Goal: Information Seeking & Learning: Learn about a topic

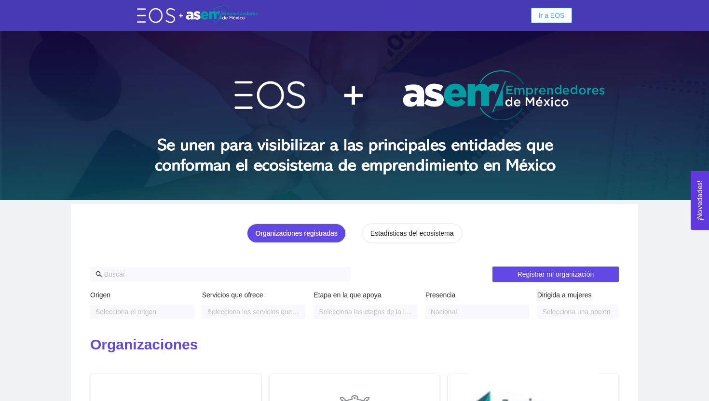
click at [551, 19] on span "Ir a EOS" at bounding box center [551, 15] width 26 height 11
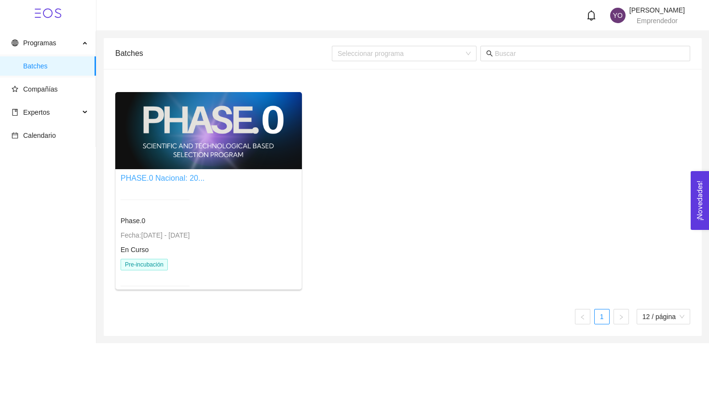
click at [169, 178] on link "PHASE.0 Nacional: 20..." at bounding box center [163, 178] width 84 height 8
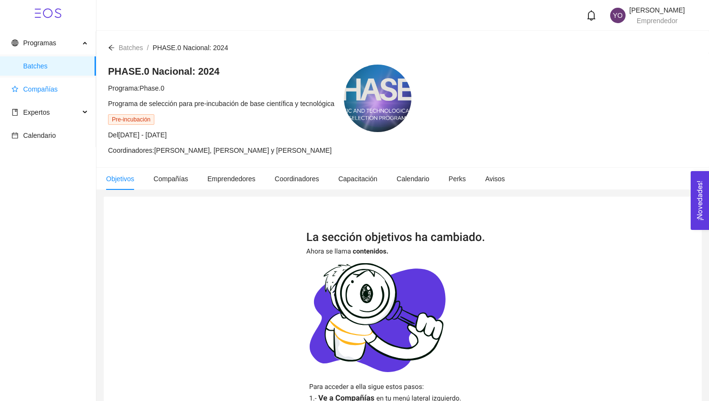
click at [38, 92] on span "Compañías" at bounding box center [40, 89] width 35 height 8
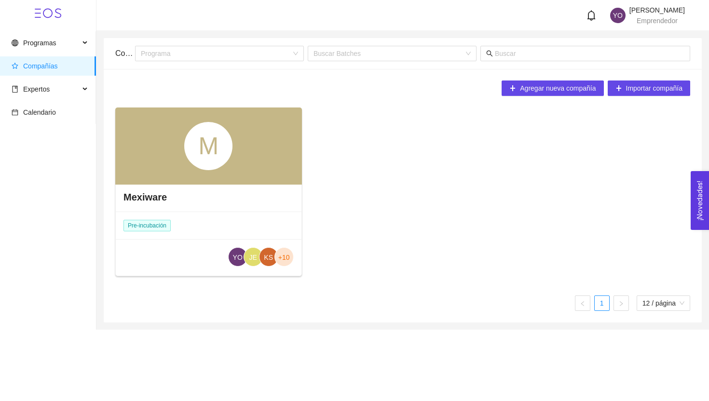
click at [147, 192] on h4 "Mexiware" at bounding box center [144, 196] width 43 height 13
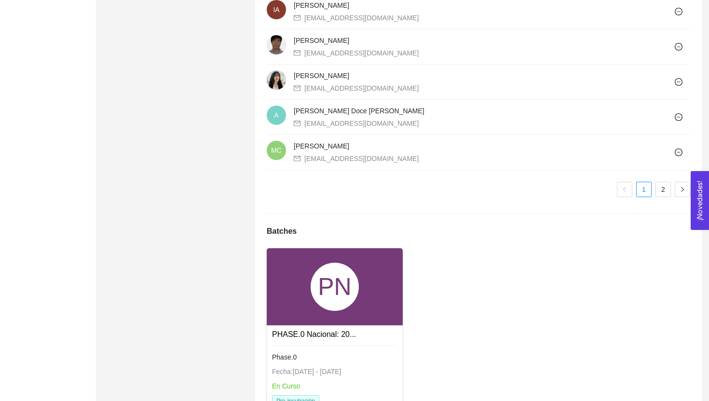
scroll to position [922, 0]
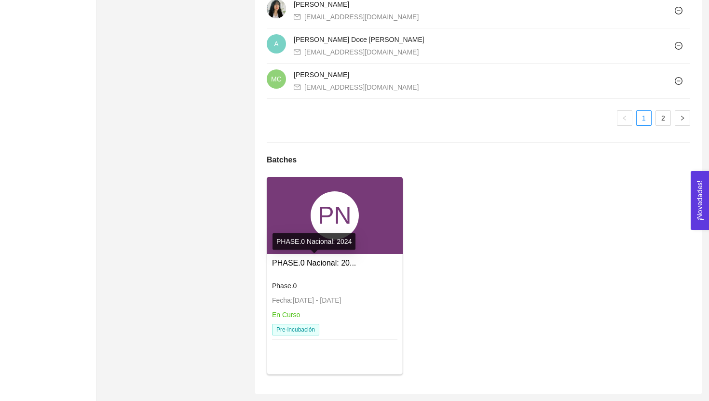
click at [314, 263] on link "PHASE.0 Nacional: 20..." at bounding box center [314, 263] width 84 height 8
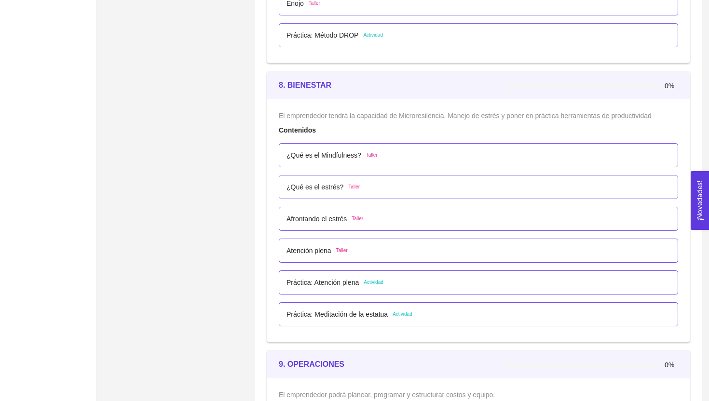
scroll to position [2904, 0]
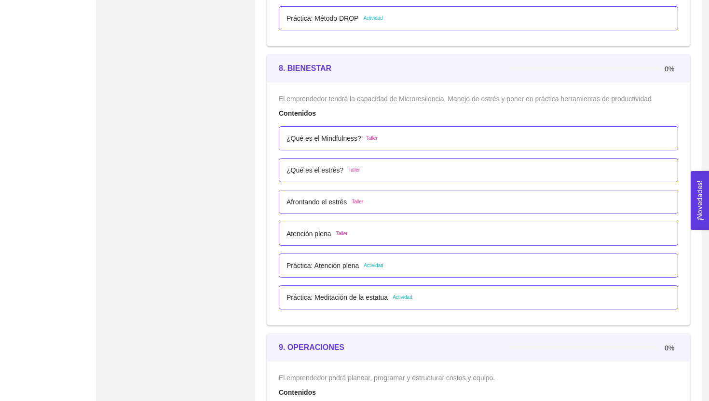
click at [329, 263] on p "Práctica: Atención plena" at bounding box center [322, 265] width 72 height 11
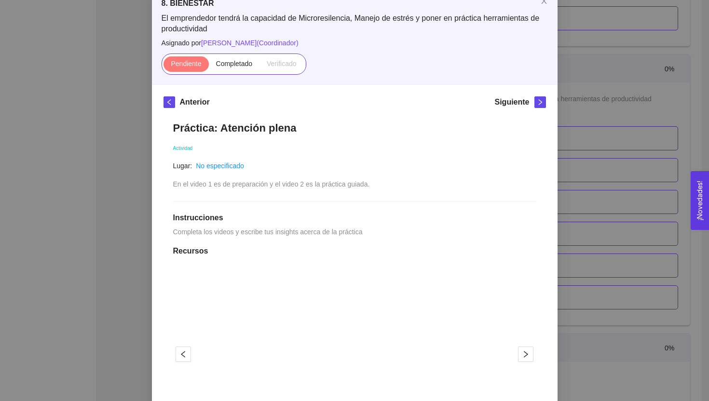
scroll to position [0, 0]
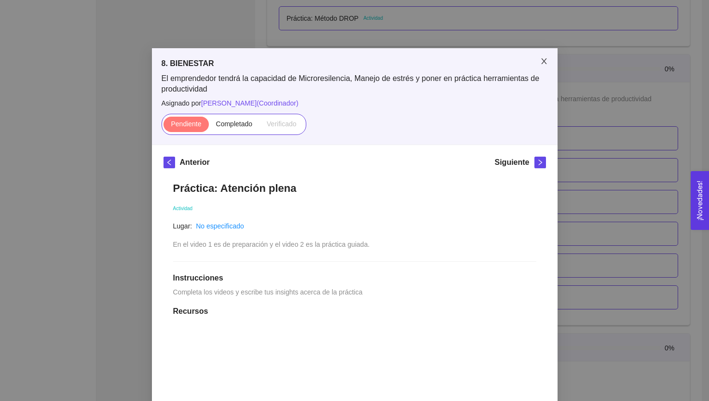
click at [547, 62] on icon "close" at bounding box center [544, 61] width 8 height 8
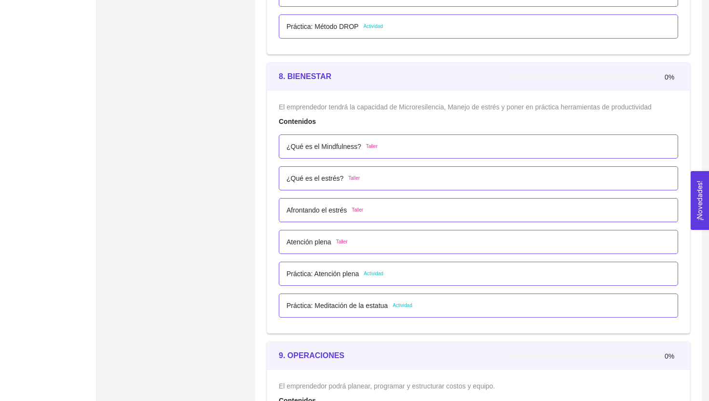
scroll to position [2894, 0]
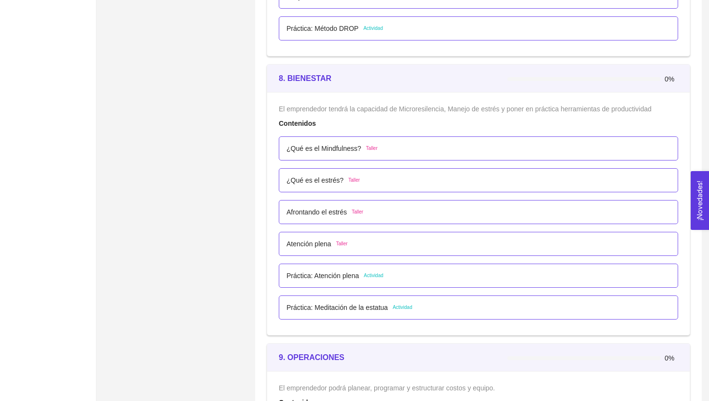
click at [340, 149] on p "¿Qué es el Mindfulness?" at bounding box center [323, 148] width 75 height 11
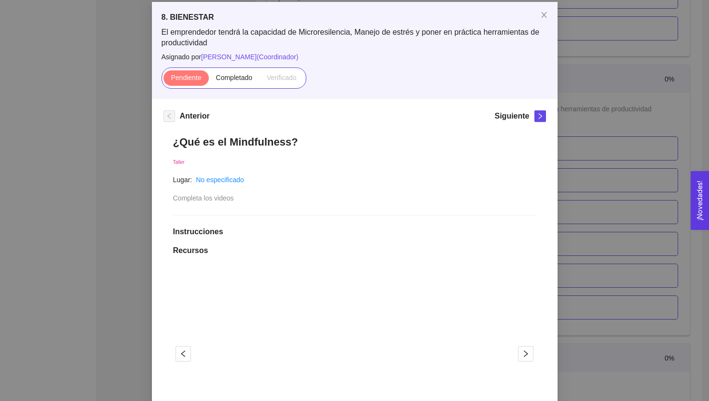
scroll to position [35, 0]
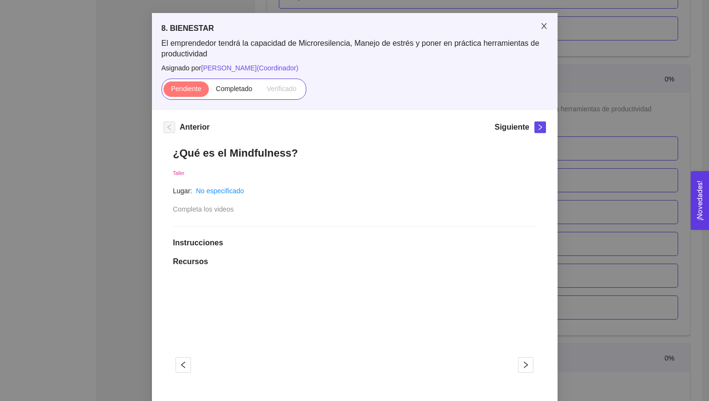
click at [544, 26] on icon "close" at bounding box center [543, 26] width 5 height 6
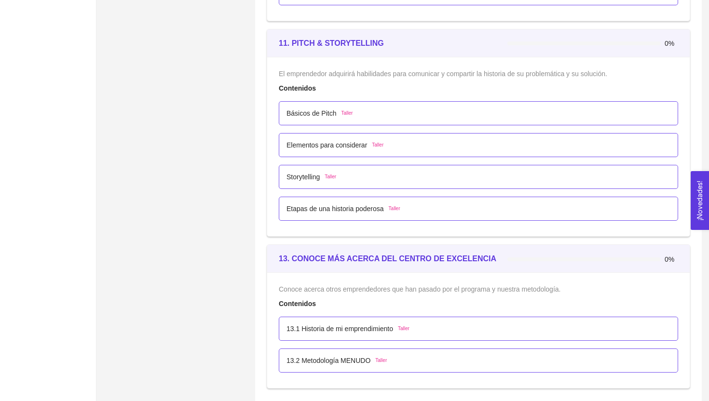
scroll to position [4028, 0]
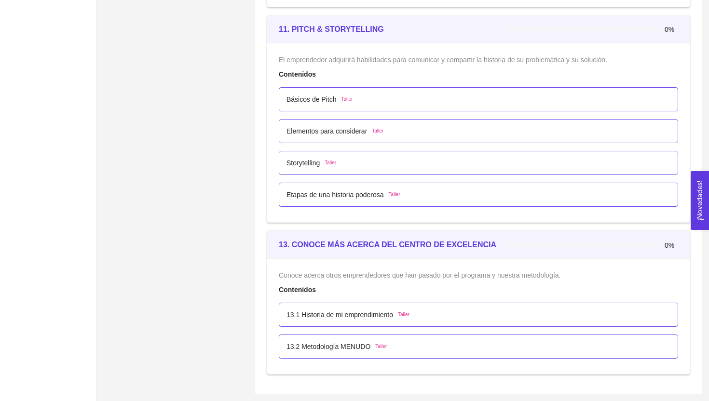
click at [468, 309] on div "13.1 Historia de mi emprendimiento Taller" at bounding box center [478, 314] width 384 height 11
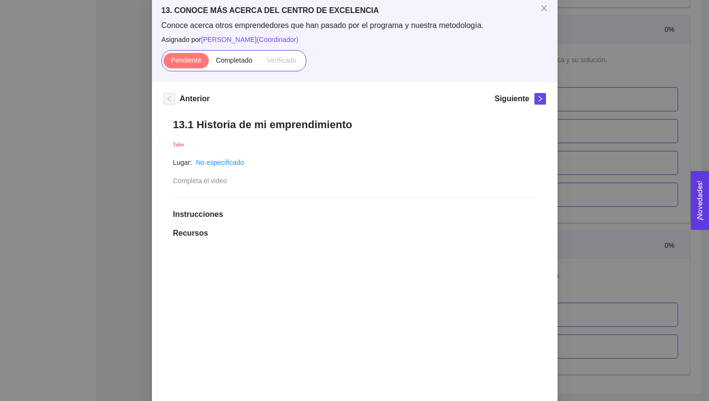
scroll to position [0, 0]
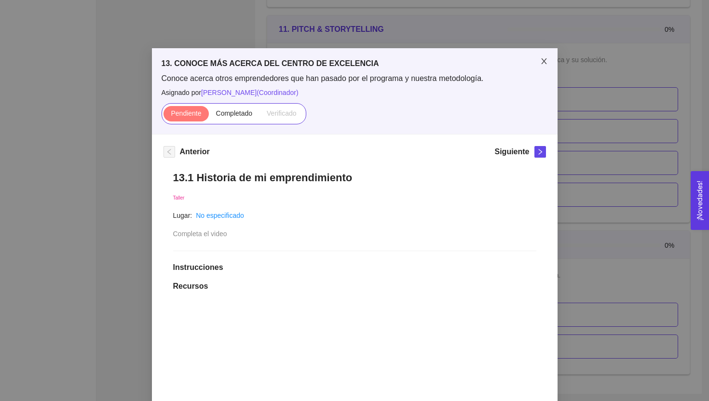
click at [544, 64] on icon "close" at bounding box center [544, 61] width 8 height 8
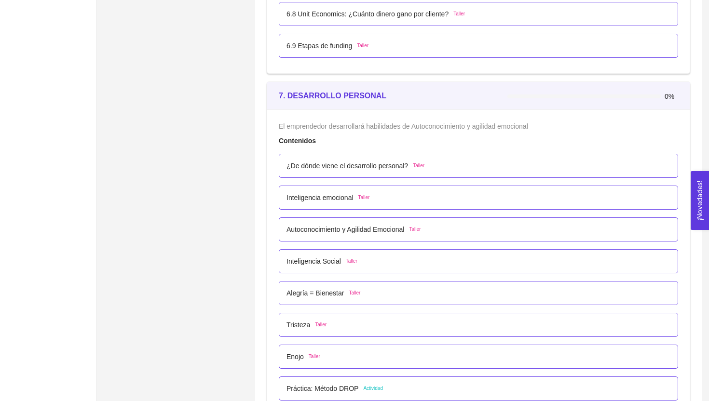
scroll to position [2530, 0]
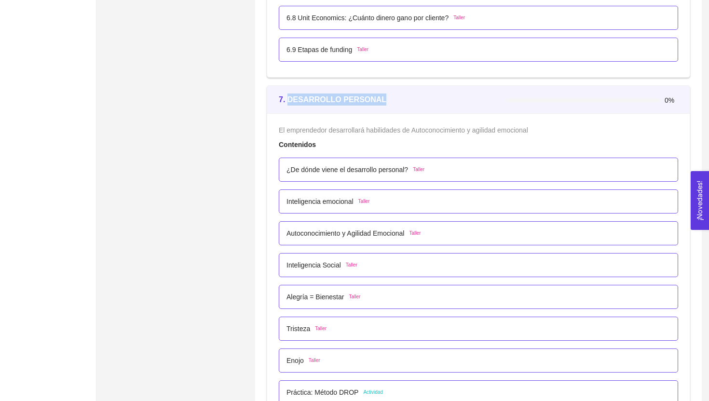
drag, startPoint x: 395, startPoint y: 95, endPoint x: 290, endPoint y: 100, distance: 105.7
click at [290, 100] on div "7. DESARROLLO PERSONAL" at bounding box center [393, 100] width 228 height 12
copy strong "DESARROLLO PERSONAL"
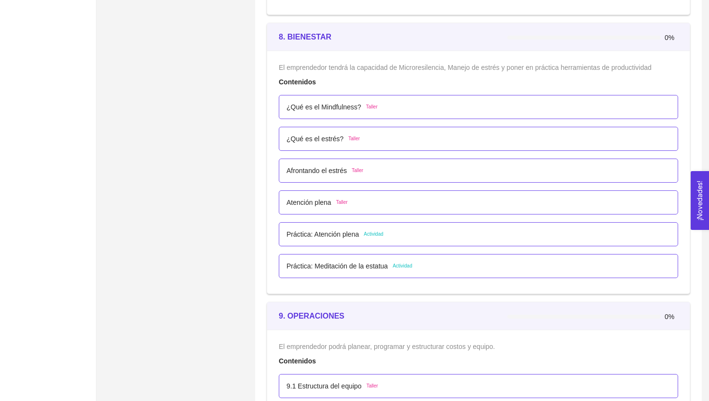
scroll to position [2912, 0]
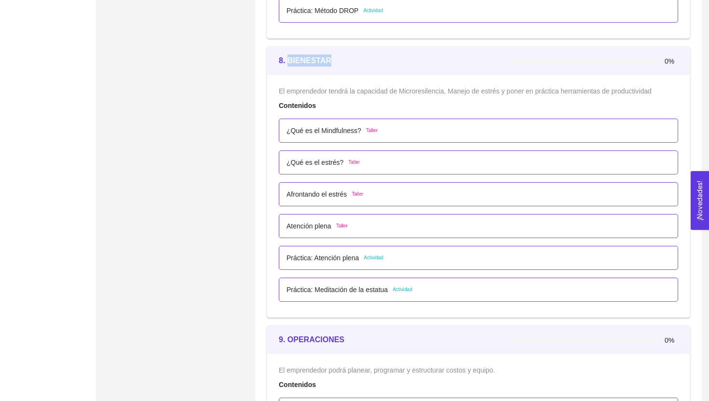
drag, startPoint x: 334, startPoint y: 58, endPoint x: 289, endPoint y: 58, distance: 44.3
click at [289, 58] on div "8. BIENESTAR" at bounding box center [393, 60] width 228 height 12
copy strong "BIENESTAR"
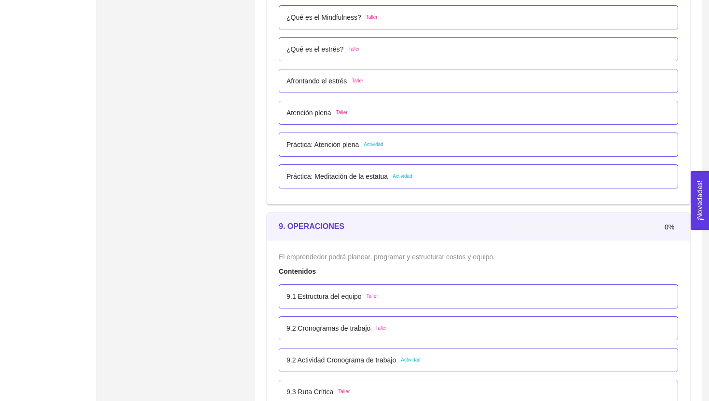
scroll to position [3032, 0]
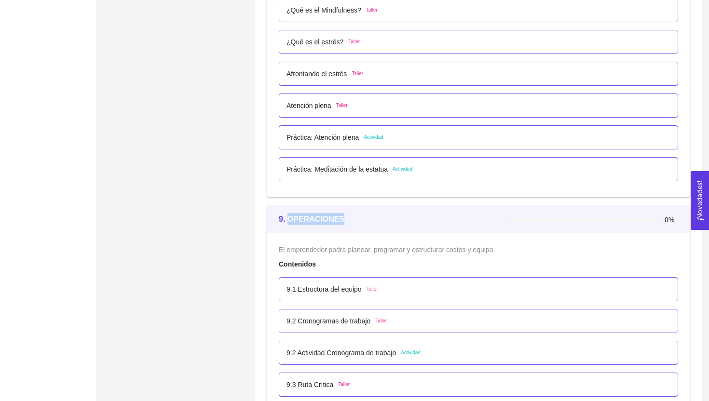
drag, startPoint x: 289, startPoint y: 219, endPoint x: 343, endPoint y: 218, distance: 53.5
click at [343, 219] on div "9. OPERACIONES" at bounding box center [393, 219] width 228 height 12
copy strong "OPERACIONES"
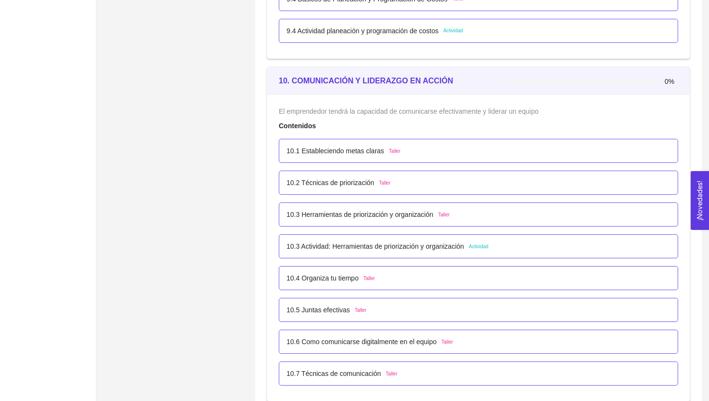
scroll to position [3489, 0]
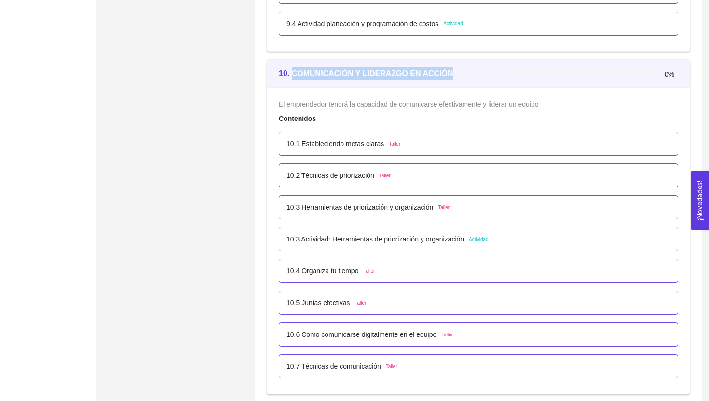
drag, startPoint x: 294, startPoint y: 73, endPoint x: 450, endPoint y: 76, distance: 155.7
click at [450, 76] on strong "10. COMUNICACIÓN Y LIDERAZGO EN ACCIÓN" at bounding box center [366, 73] width 174 height 8
copy strong "COMUNICACIÓN Y LIDERAZGO EN ACCIÓN"
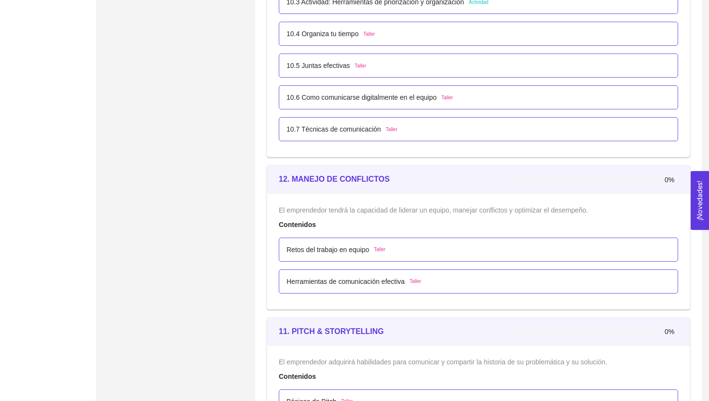
scroll to position [3799, 0]
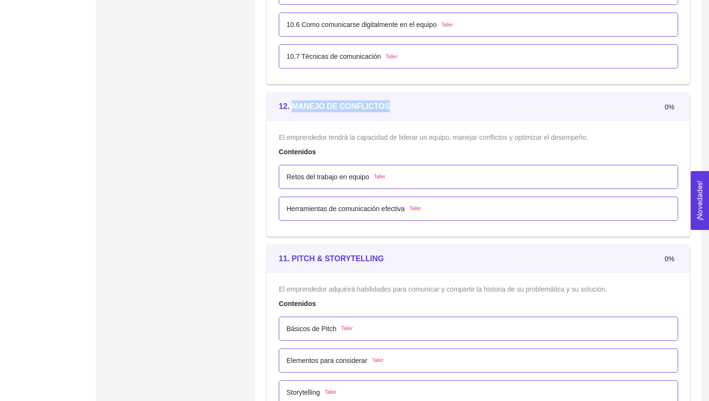
drag, startPoint x: 294, startPoint y: 106, endPoint x: 393, endPoint y: 106, distance: 99.3
click at [393, 106] on div "12. MANEJO DE CONFLICTOS" at bounding box center [393, 106] width 228 height 12
copy strong "MANEJO DE CONFLICTOS"
drag, startPoint x: 391, startPoint y: 256, endPoint x: 292, endPoint y: 261, distance: 99.9
click at [292, 261] on div "11. PITCH & STORYTELLING" at bounding box center [393, 259] width 228 height 12
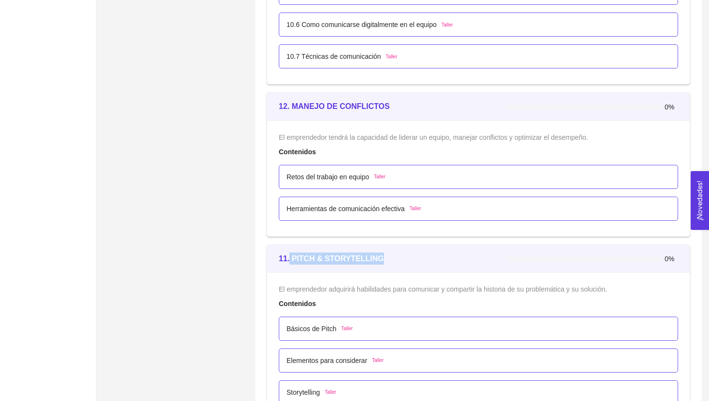
copy strong "PITCH & STORYTELLING"
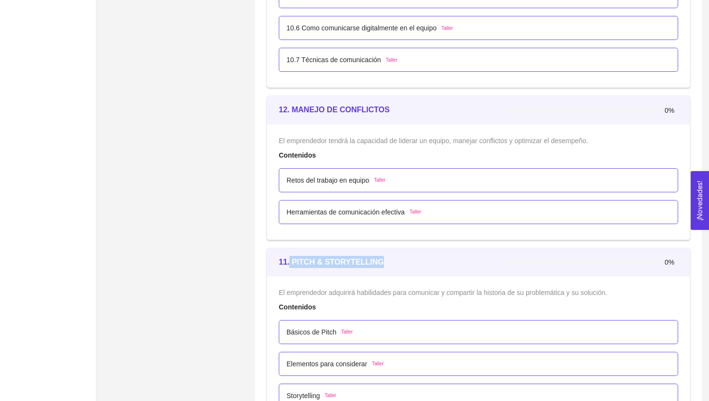
scroll to position [3792, 0]
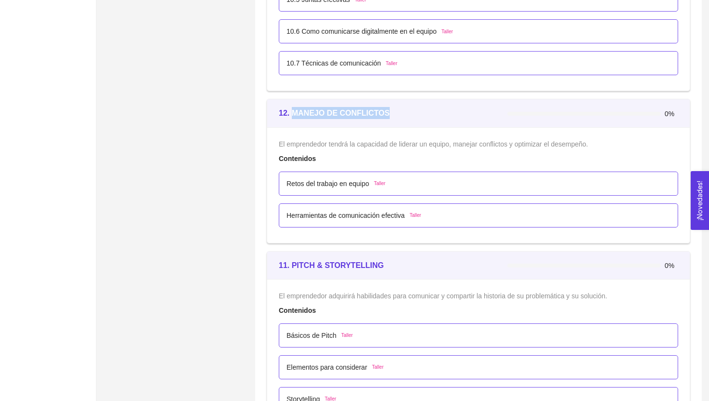
drag, startPoint x: 294, startPoint y: 113, endPoint x: 389, endPoint y: 115, distance: 94.5
click at [389, 115] on div "12. MANEJO DE CONFLICTOS" at bounding box center [393, 113] width 228 height 12
copy strong "MANEJO DE CONFLICTOS"
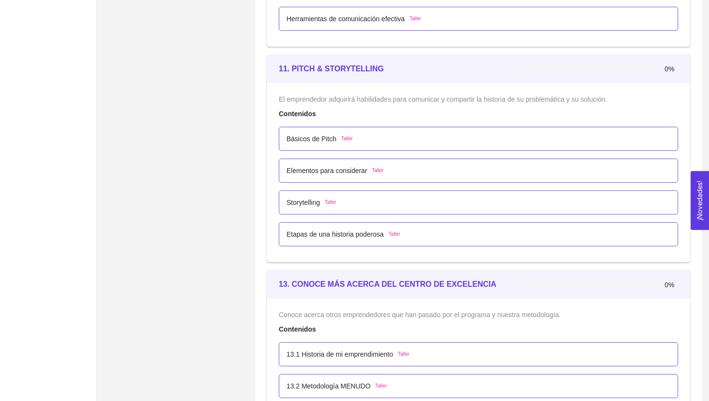
scroll to position [4020, 0]
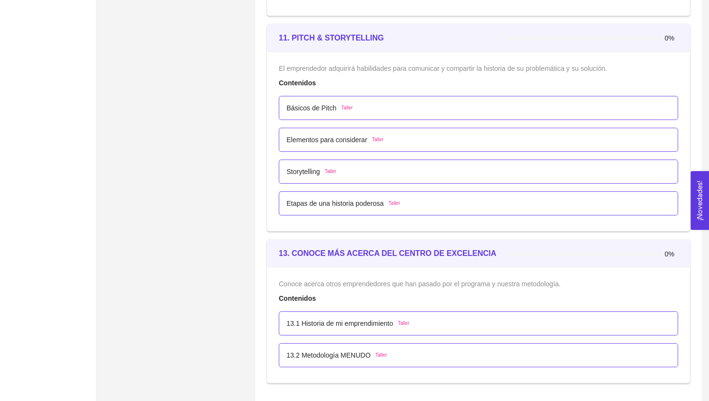
drag, startPoint x: 295, startPoint y: 255, endPoint x: 363, endPoint y: 253, distance: 68.0
click at [363, 253] on strong "13. CONOCE MÁS ACERCA DEL CENTRO DE EXCELENCIA" at bounding box center [387, 253] width 217 height 8
drag, startPoint x: 294, startPoint y: 253, endPoint x: 496, endPoint y: 255, distance: 202.0
click at [496, 255] on div "13. CONOCE MÁS ACERCA DEL CENTRO DE EXCELENCIA" at bounding box center [393, 253] width 228 height 12
copy strong "CONOCE MÁS ACERCA DEL CENTRO DE EXCELENCIA"
